Goal: Transaction & Acquisition: Purchase product/service

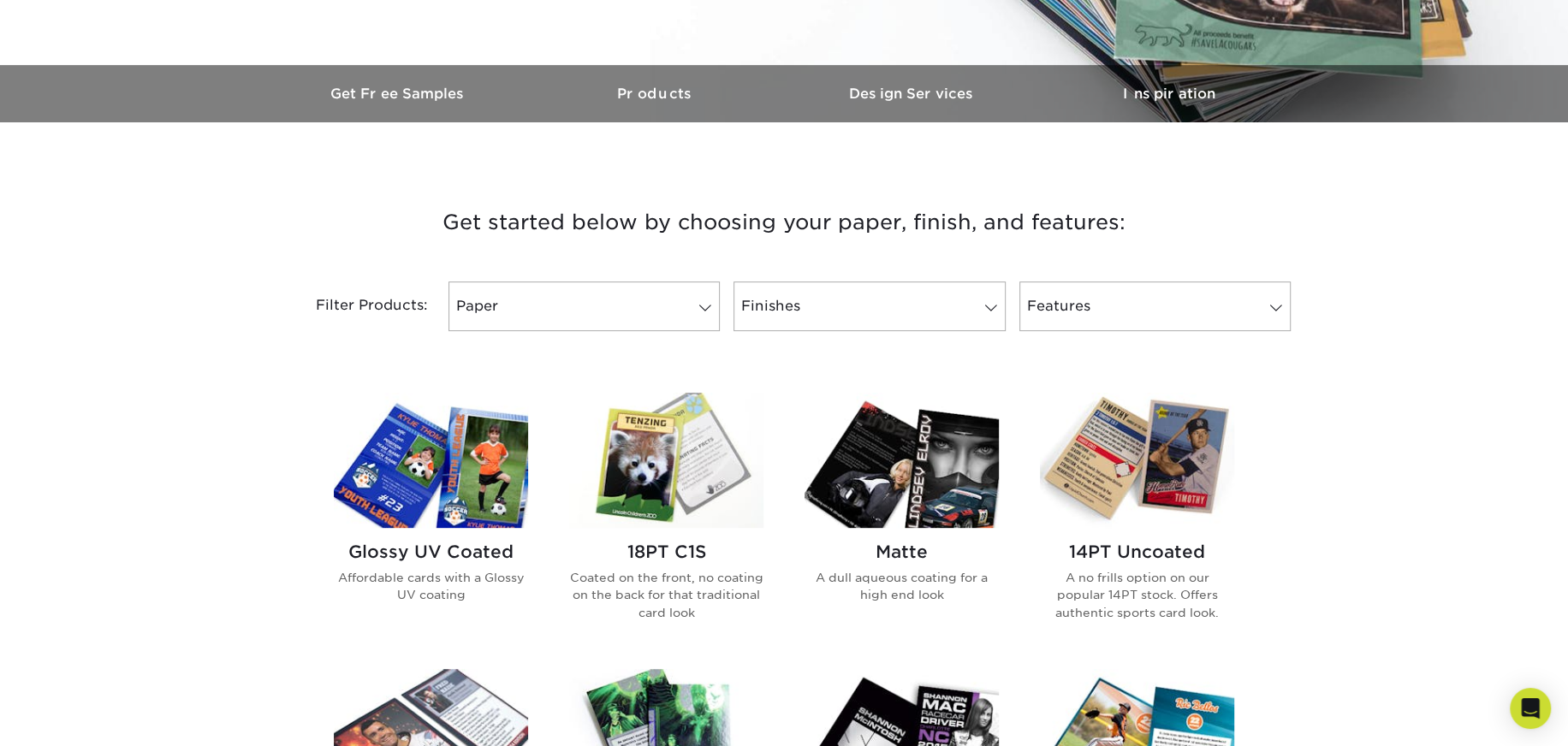
scroll to position [513, 0]
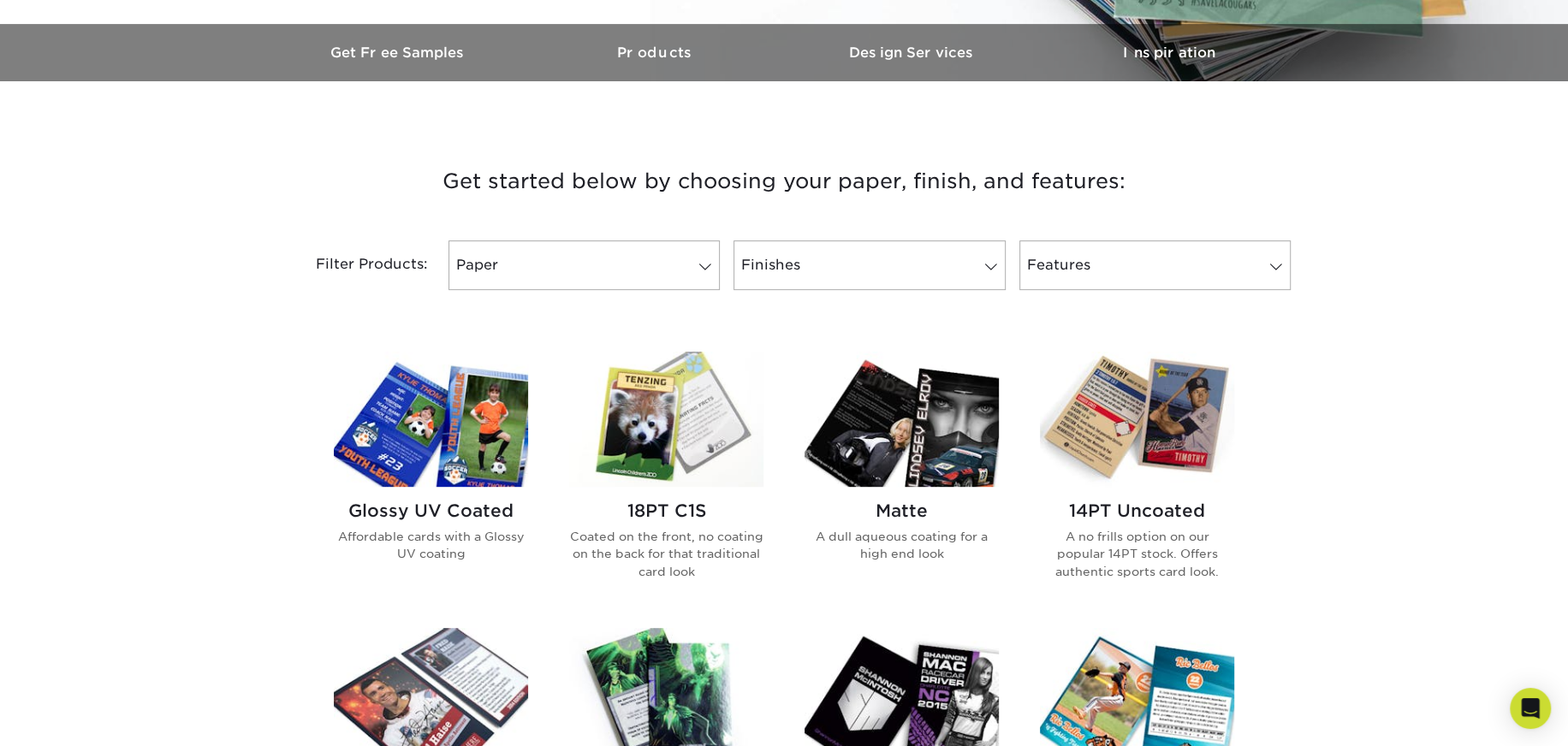
click at [1091, 506] on h2 "14PT Uncoated" at bounding box center [1136, 510] width 195 height 20
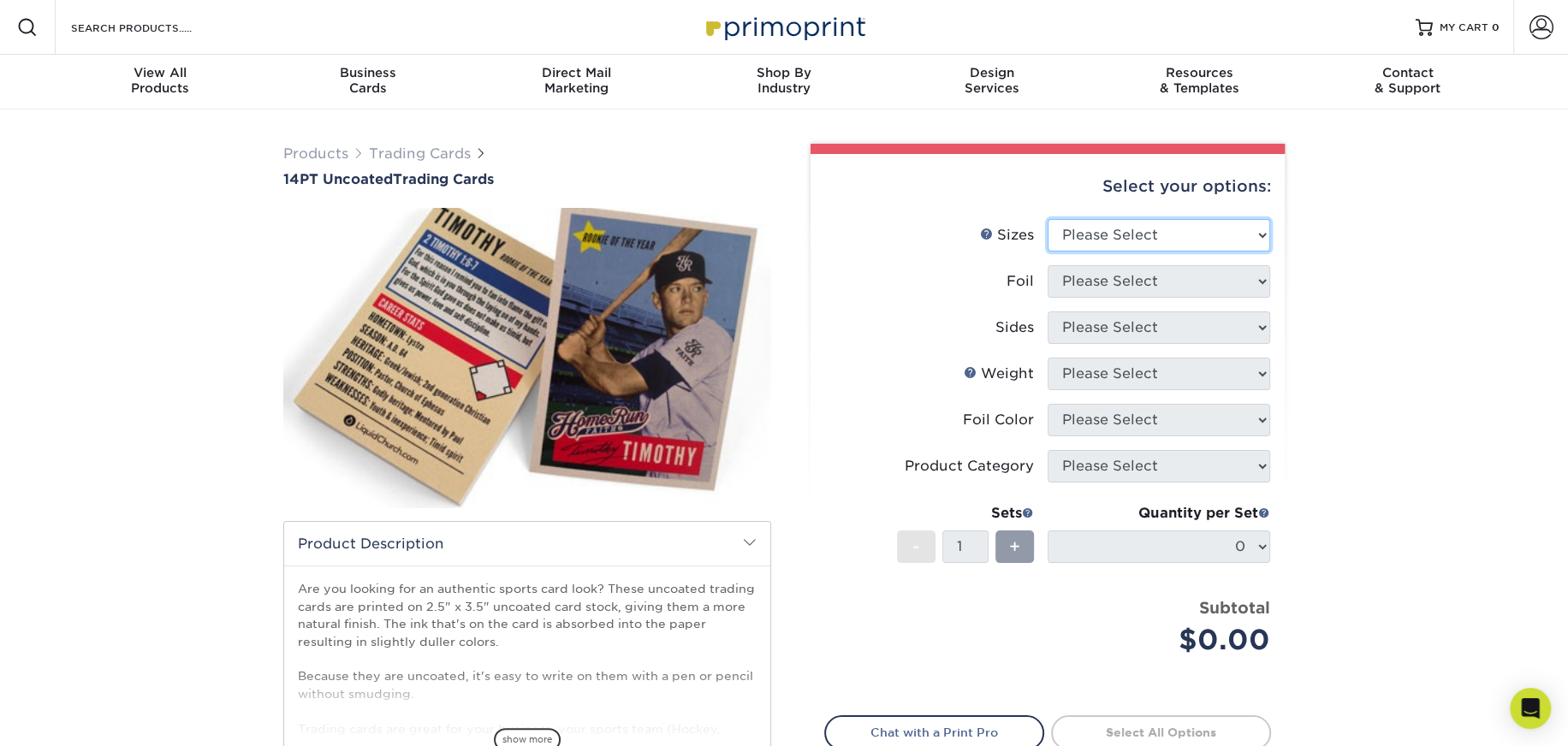
drag, startPoint x: 1241, startPoint y: 240, endPoint x: 1241, endPoint y: 249, distance: 9.0
click at [1241, 248] on select "Please Select 2.5" x 3.5"" at bounding box center [1158, 235] width 223 height 33
select select "2.50x3.50"
click at [1047, 219] on select "Please Select 2.5" x 3.5"" at bounding box center [1158, 235] width 223 height 33
click at [1157, 304] on li "Foil Please Select Yes No" at bounding box center [1047, 288] width 445 height 46
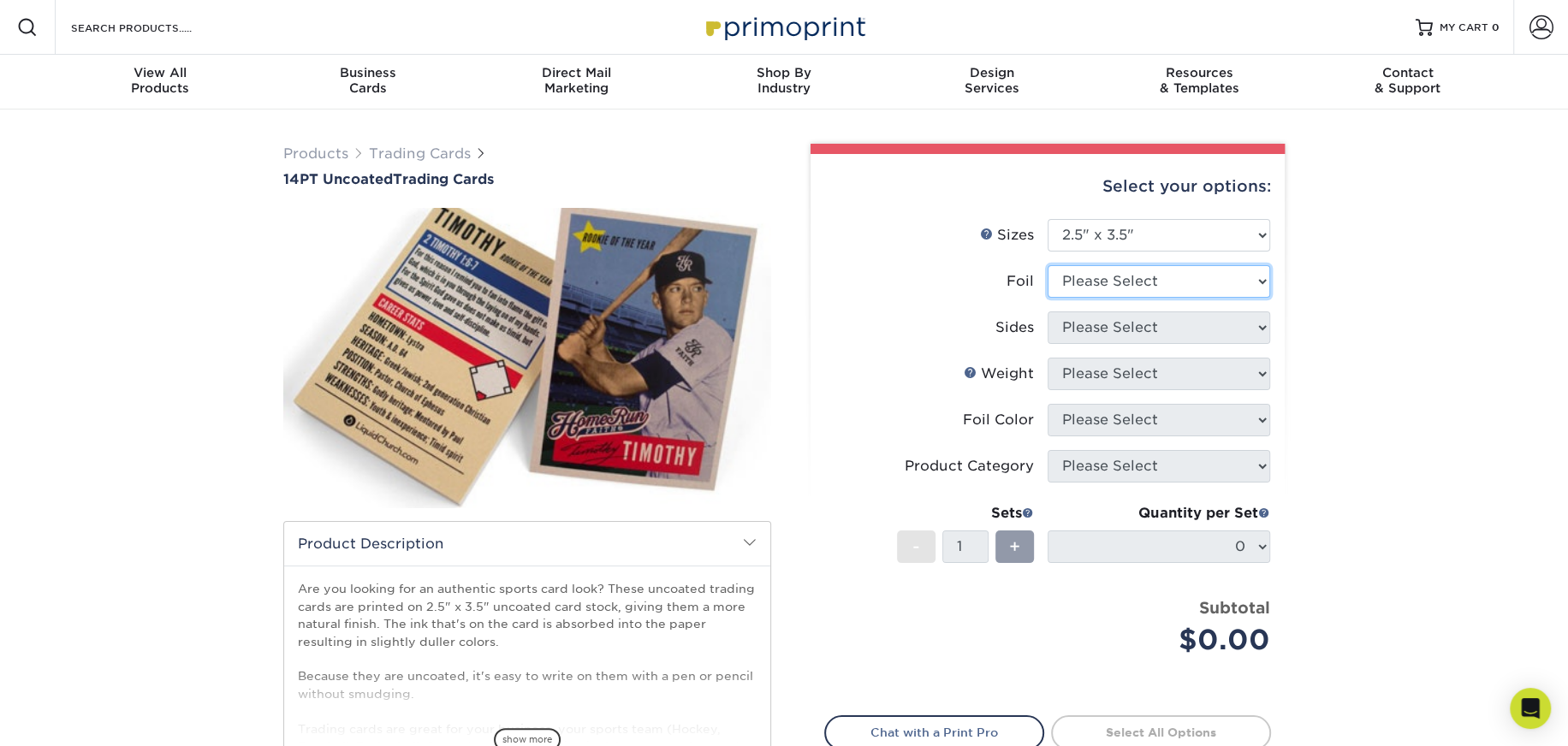
click at [1169, 293] on select "Please Select Yes No" at bounding box center [1158, 281] width 223 height 33
select select "1"
click at [1047, 265] on select "Please Select Yes No" at bounding box center [1158, 281] width 223 height 33
click at [1087, 331] on select "Please Select Print Both Sides - Foil Both Sides Print Both Sides - Foil Front …" at bounding box center [1158, 328] width 223 height 33
click at [1047, 312] on select "Please Select Print Both Sides - Foil Both Sides Print Both Sides - Foil Front …" at bounding box center [1158, 328] width 223 height 33
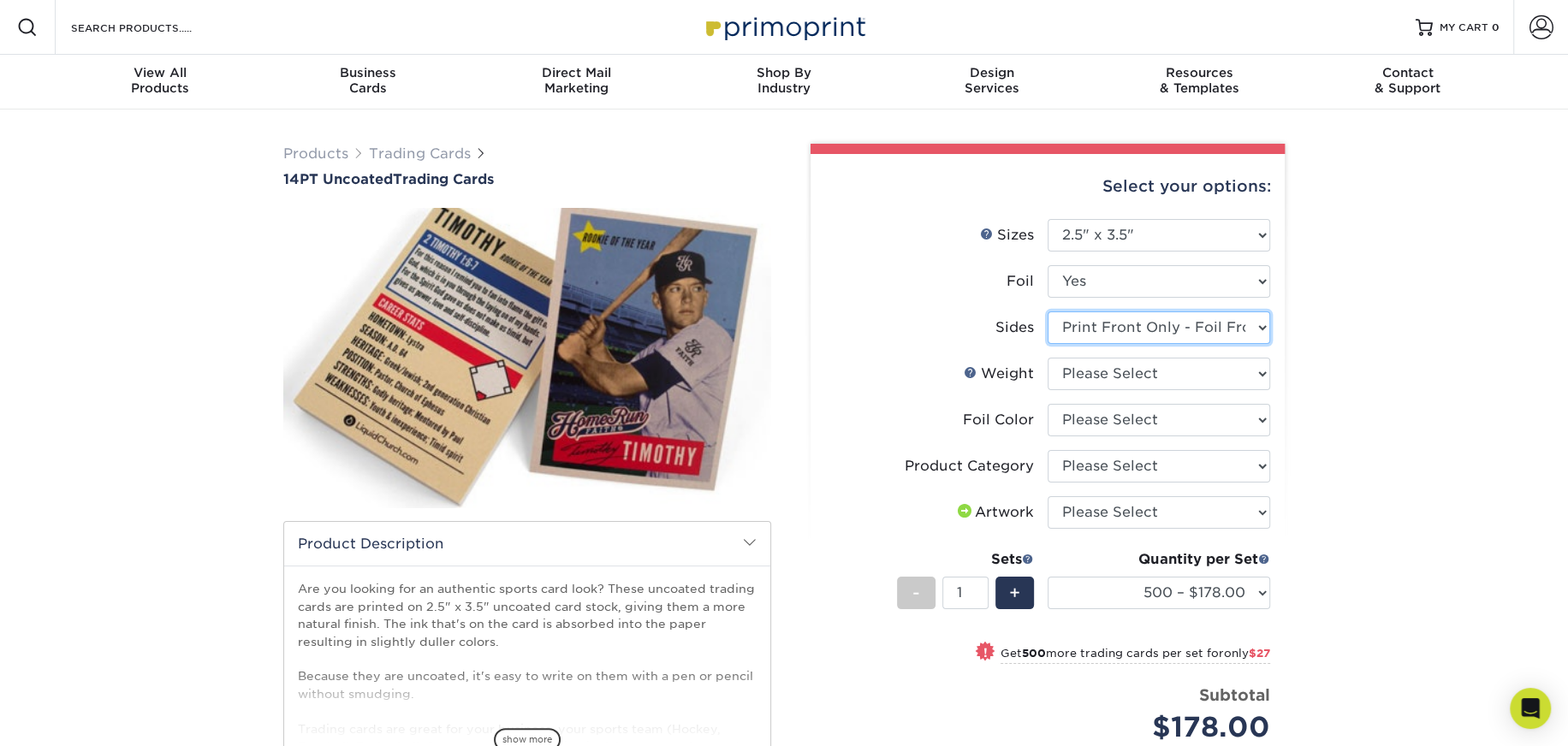
click at [1239, 325] on select "Please Select Print Both Sides - Foil Both Sides Print Both Sides - Foil Front …" at bounding box center [1158, 328] width 223 height 33
select select "e9e9dfb3-fba1-4d60-972c-fd9ca5904d33"
click at [1047, 312] on select "Please Select Print Both Sides - Foil Both Sides Print Both Sides - Foil Front …" at bounding box center [1158, 328] width 223 height 33
click at [1173, 375] on select "Please Select 14PT Uncoated" at bounding box center [1158, 373] width 223 height 33
select select "14PT Uncoated"
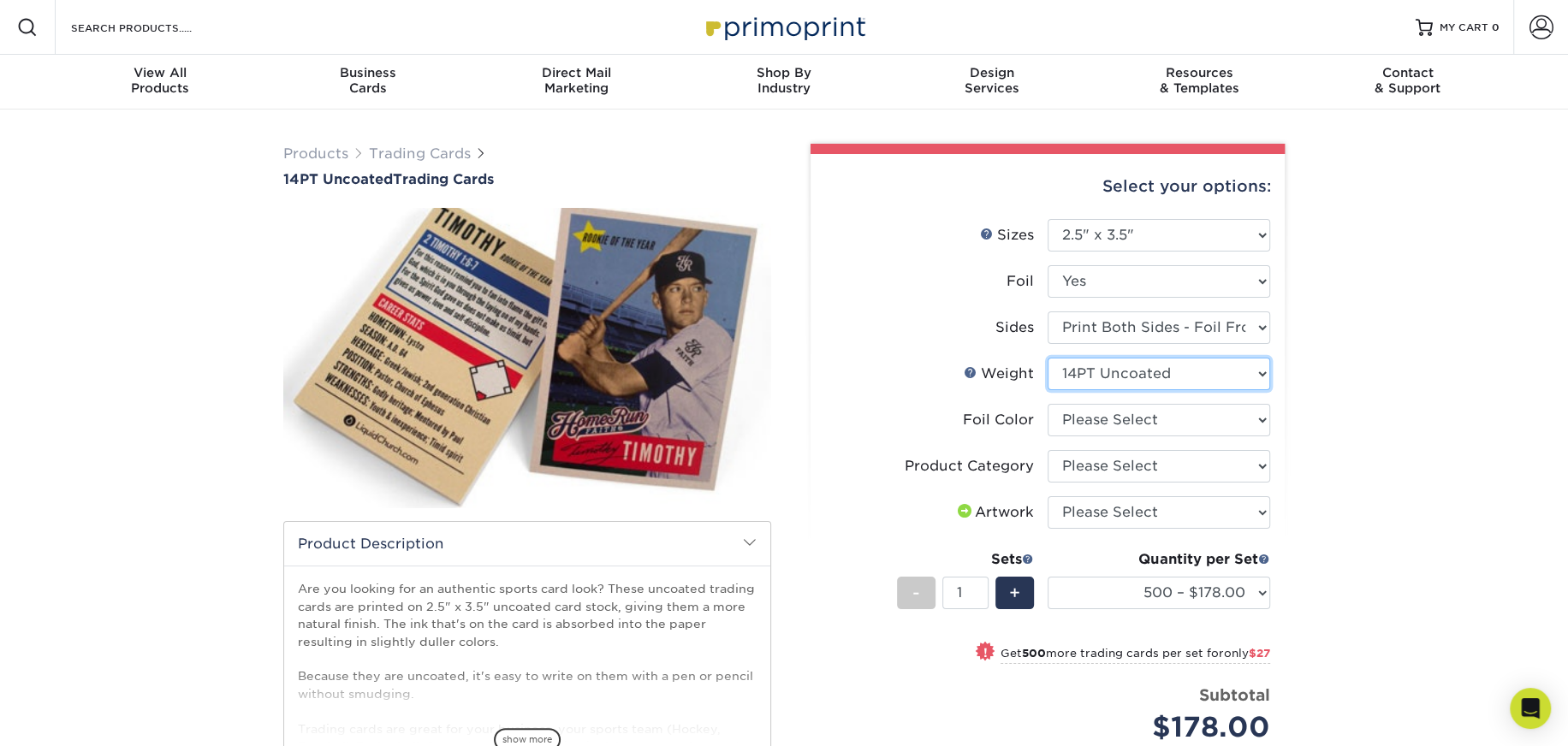
click at [1047, 358] on select "Please Select 14PT Uncoated" at bounding box center [1158, 373] width 223 height 33
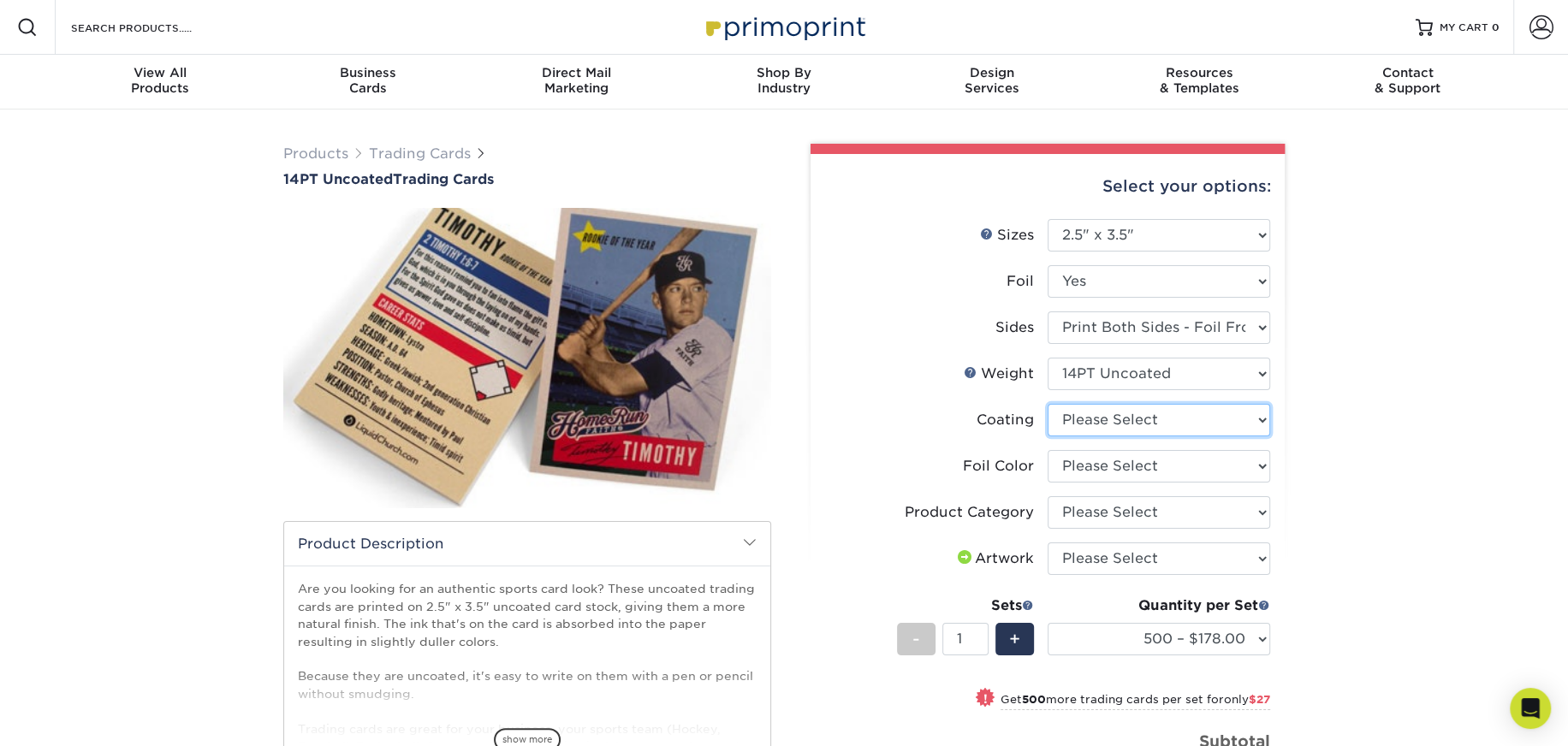
click at [1165, 421] on select at bounding box center [1158, 420] width 223 height 33
click at [1047, 404] on select at bounding box center [1158, 420] width 223 height 33
click at [1145, 469] on select "Please Select Silver Foil Rose Gold Foil Red Foil Gold Foil Copper Foil Black F…" at bounding box center [1158, 466] width 223 height 33
select select "acffa4a5-22f9-4585-ba3f-0adaa54b8c85"
click at [1047, 450] on select "Please Select Silver Foil Rose Gold Foil Red Foil Gold Foil Copper Foil Black F…" at bounding box center [1158, 466] width 223 height 33
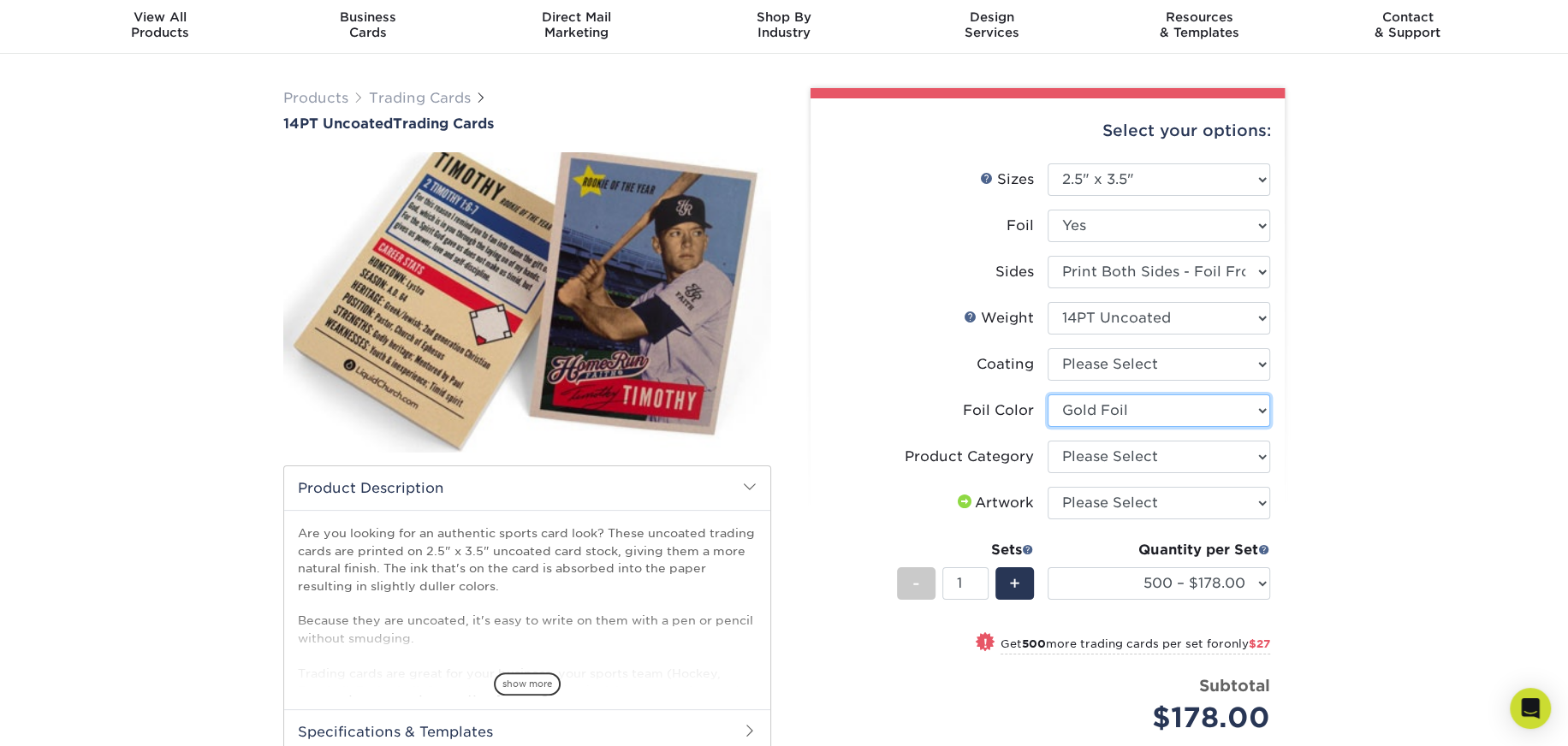
scroll to position [85, 0]
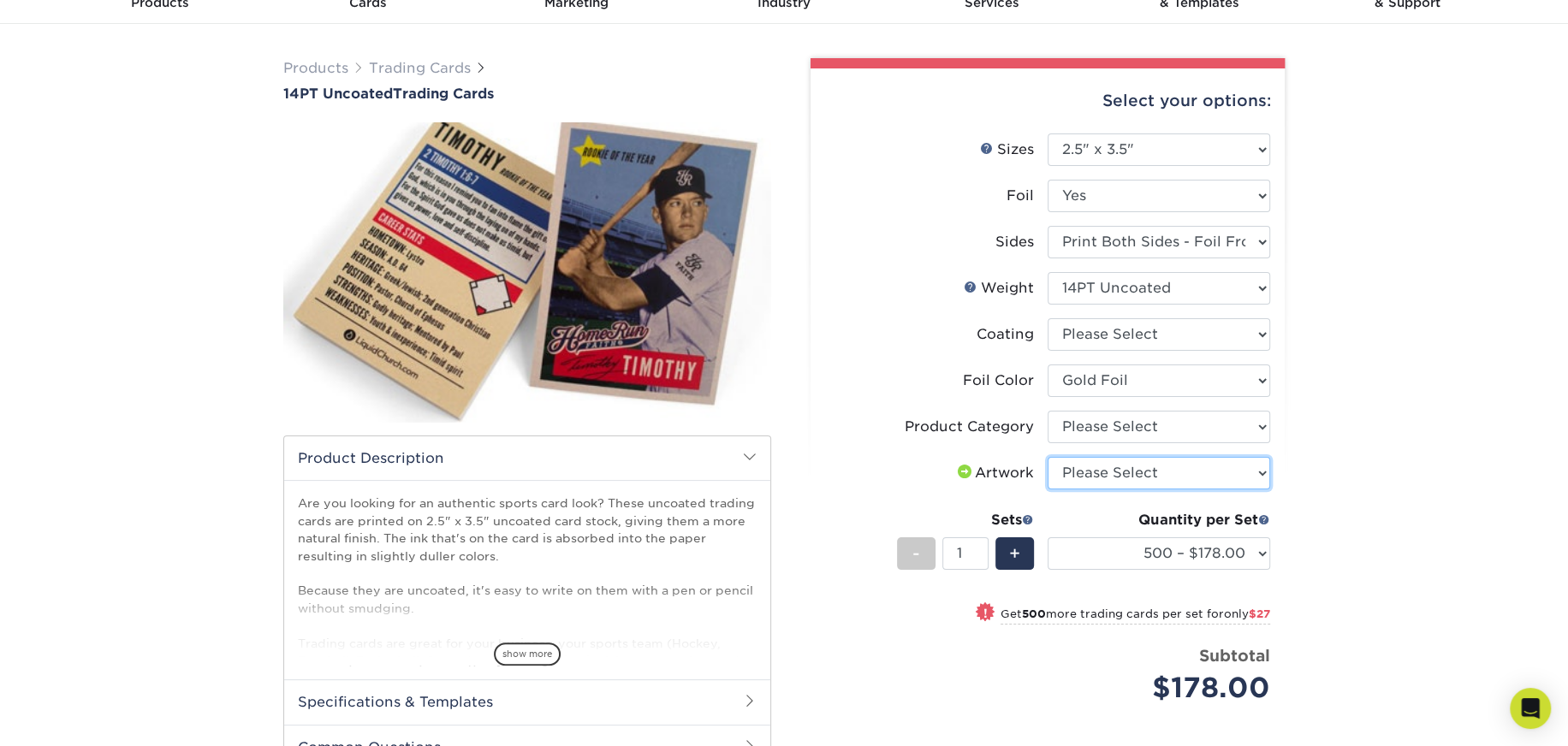
click at [1188, 481] on select "Please Select I will upload files I need a design - $100" at bounding box center [1158, 473] width 223 height 33
select select "upload"
click at [1047, 457] on select "Please Select I will upload files I need a design - $100" at bounding box center [1158, 473] width 223 height 33
click at [1116, 439] on select "Please Select Trading Cards" at bounding box center [1158, 426] width 223 height 33
select select "c2f9bce9-36c2-409d-b101-c29d9d031e18"
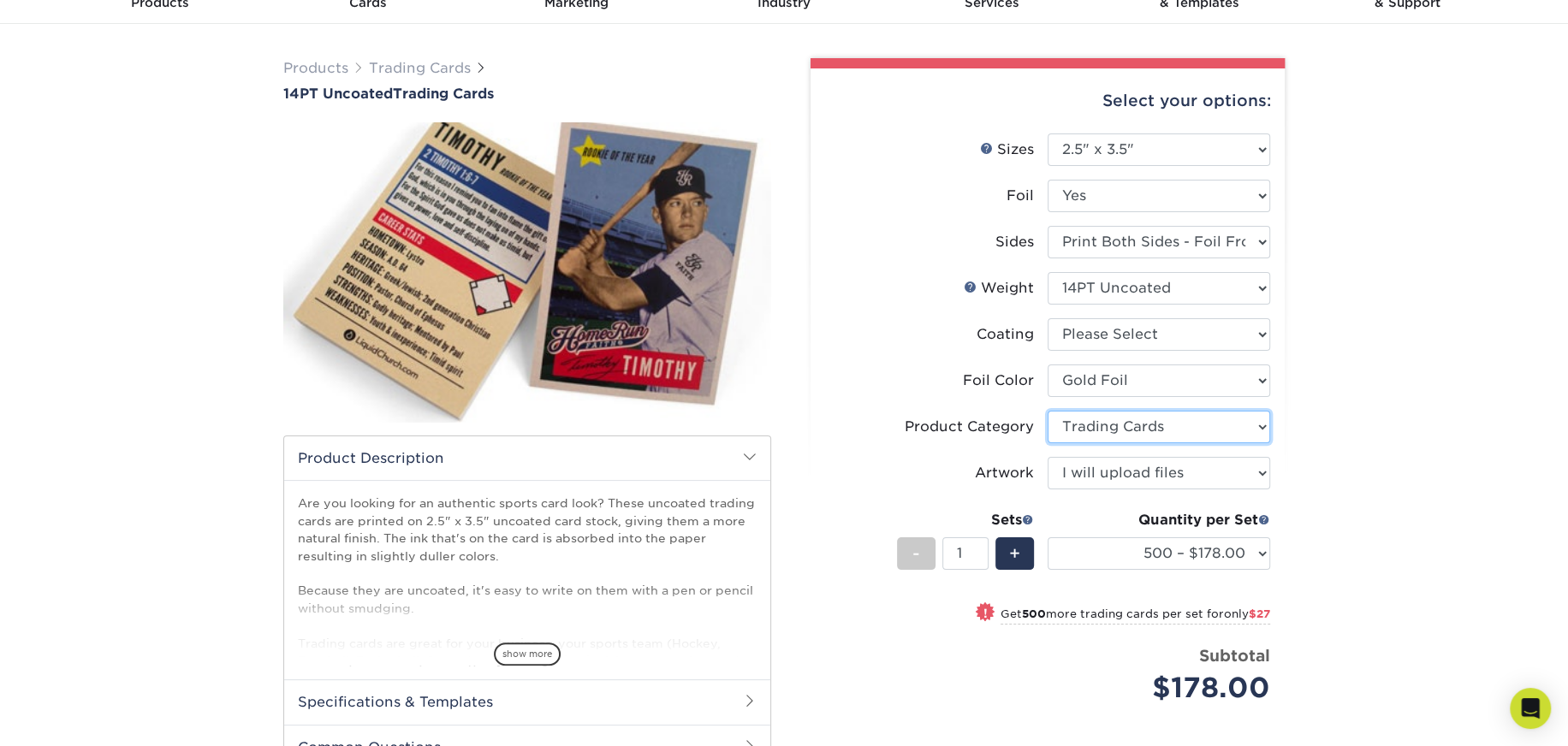
click at [1047, 410] on select "Please Select Trading Cards" at bounding box center [1158, 426] width 223 height 33
click at [943, 472] on label "Artwork" at bounding box center [936, 473] width 223 height 33
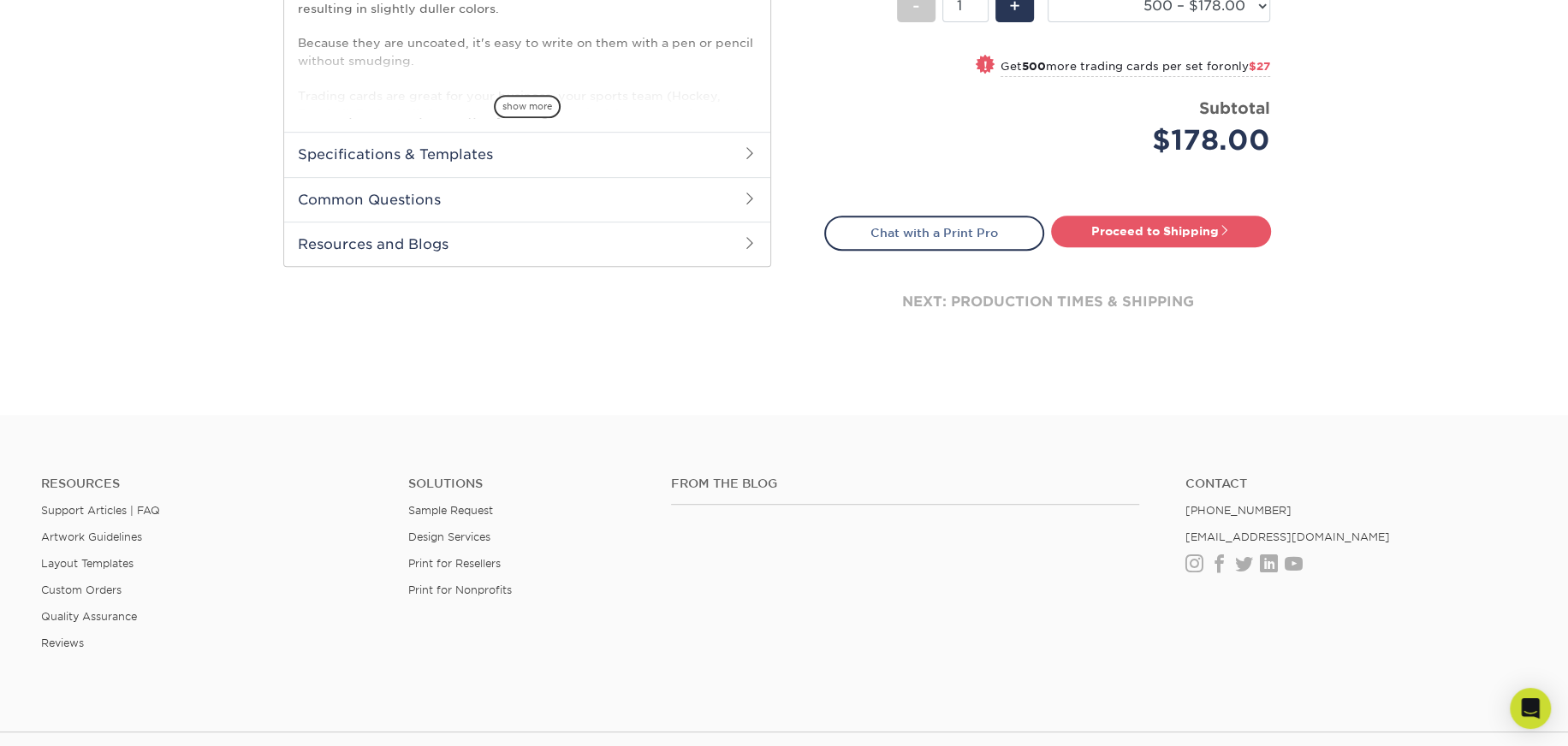
scroll to position [801, 0]
